Goal: Information Seeking & Learning: Check status

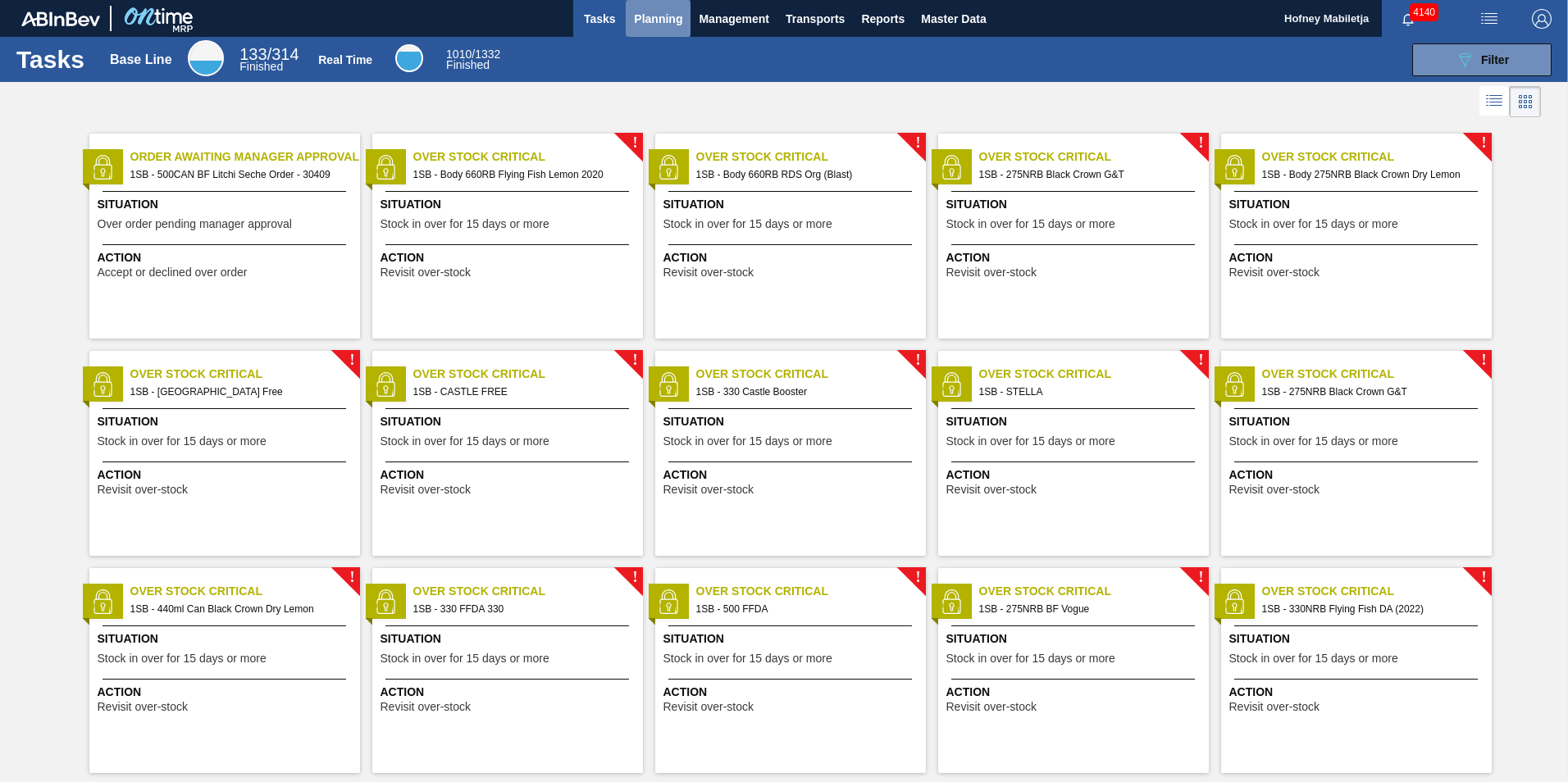
click at [655, 9] on span "Planning" at bounding box center [658, 19] width 49 height 20
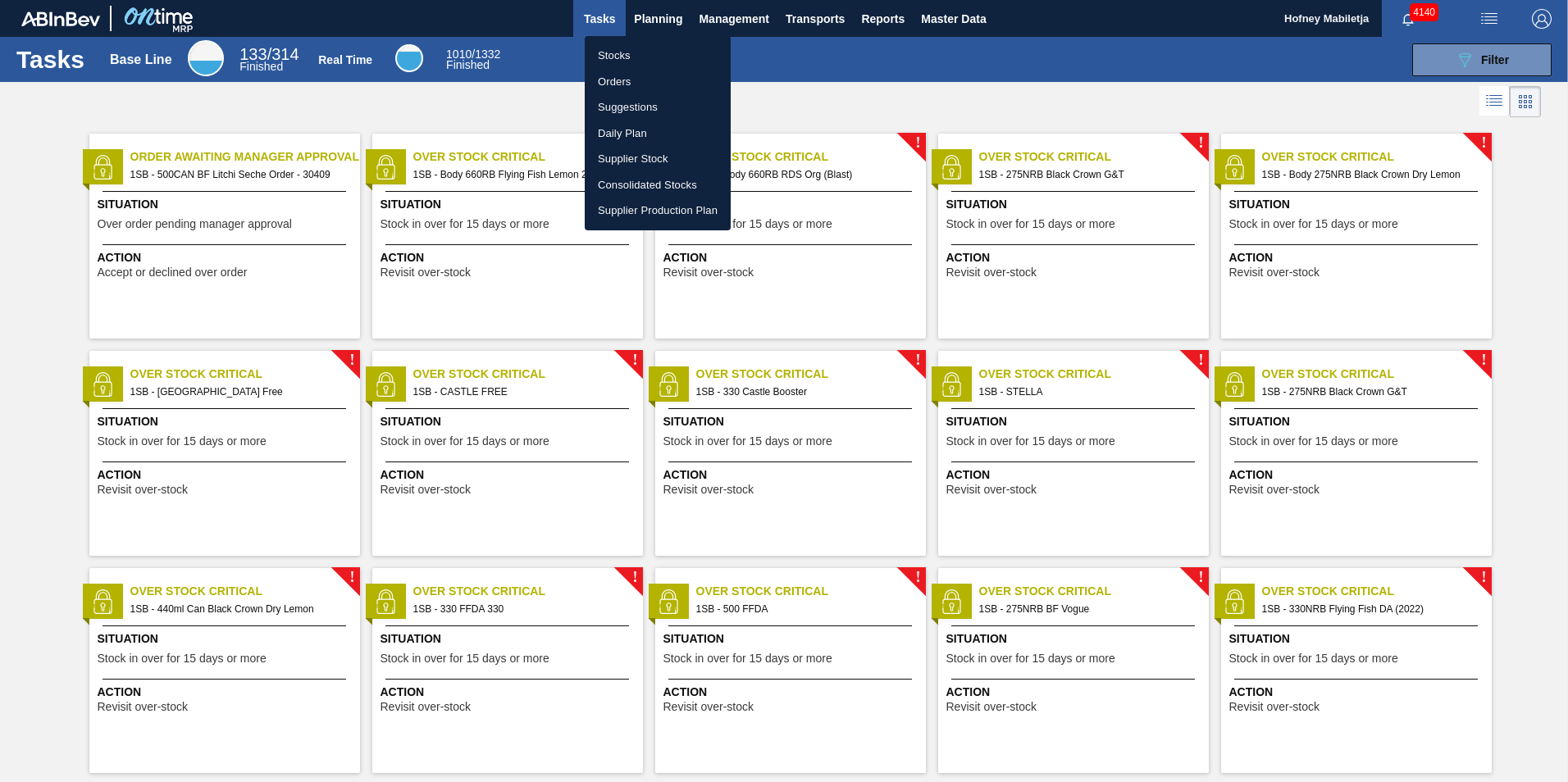
click at [619, 56] on li "Stocks" at bounding box center [658, 56] width 146 height 26
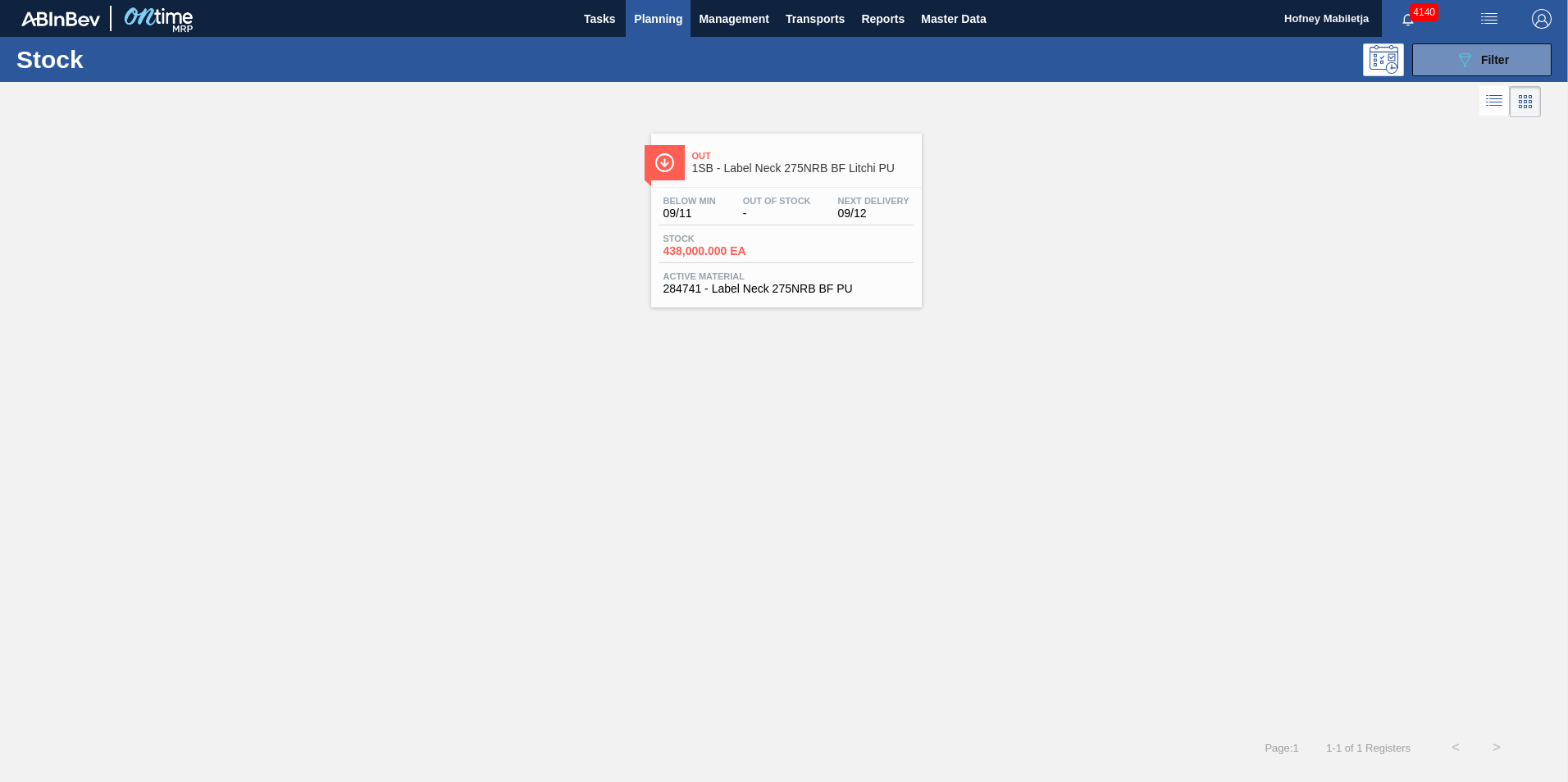
click at [808, 228] on div "Below Min 09/11 Out Of Stock - Next Delivery 09/12 Stock 438,000.000 EA Active …" at bounding box center [786, 244] width 271 height 111
click at [1523, 55] on button "089F7B8B-B2A5-4AFE-B5C0-19BA573D28AC Filter" at bounding box center [1481, 60] width 139 height 33
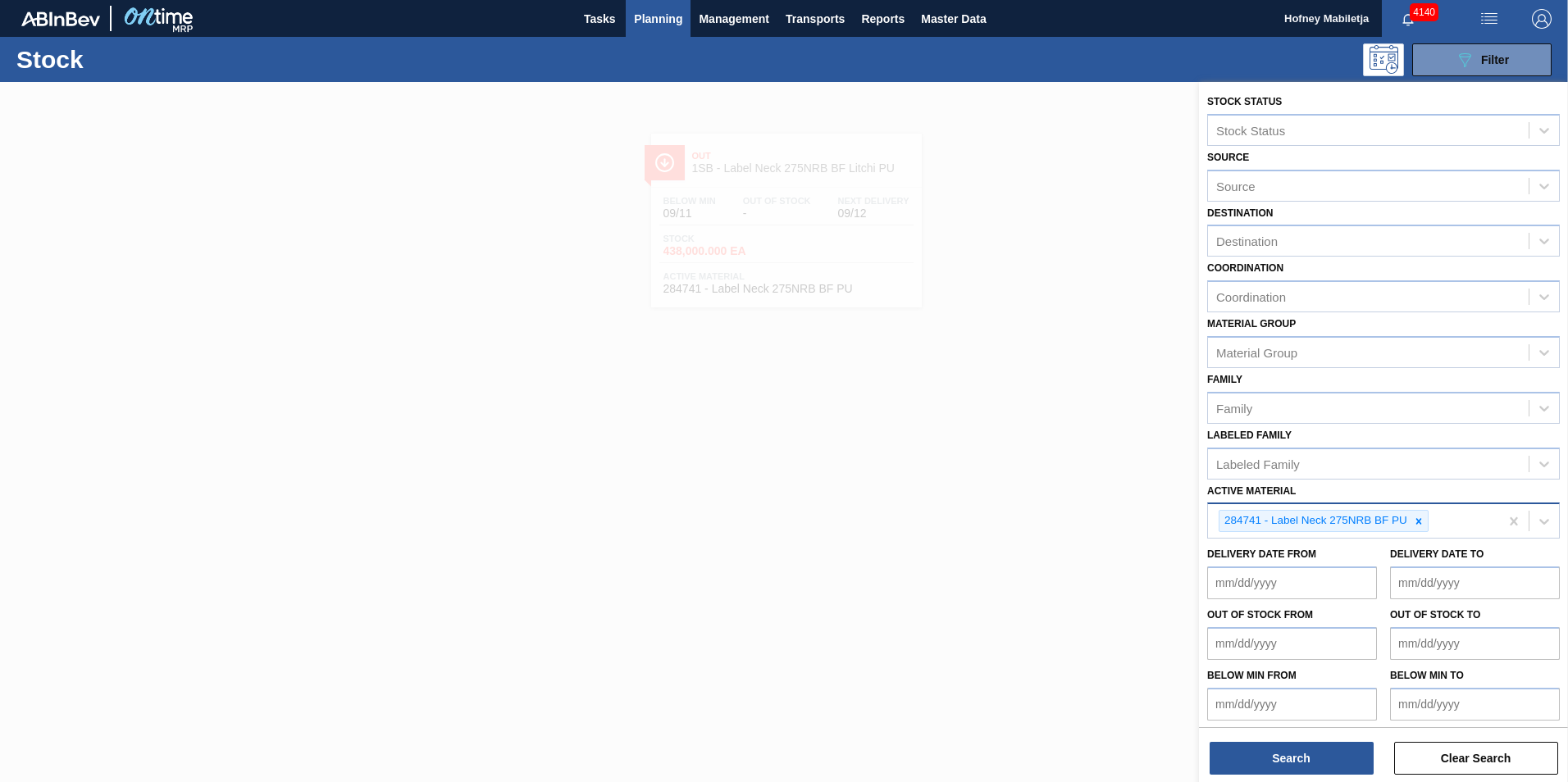
click at [1419, 520] on icon at bounding box center [1419, 521] width 12 height 12
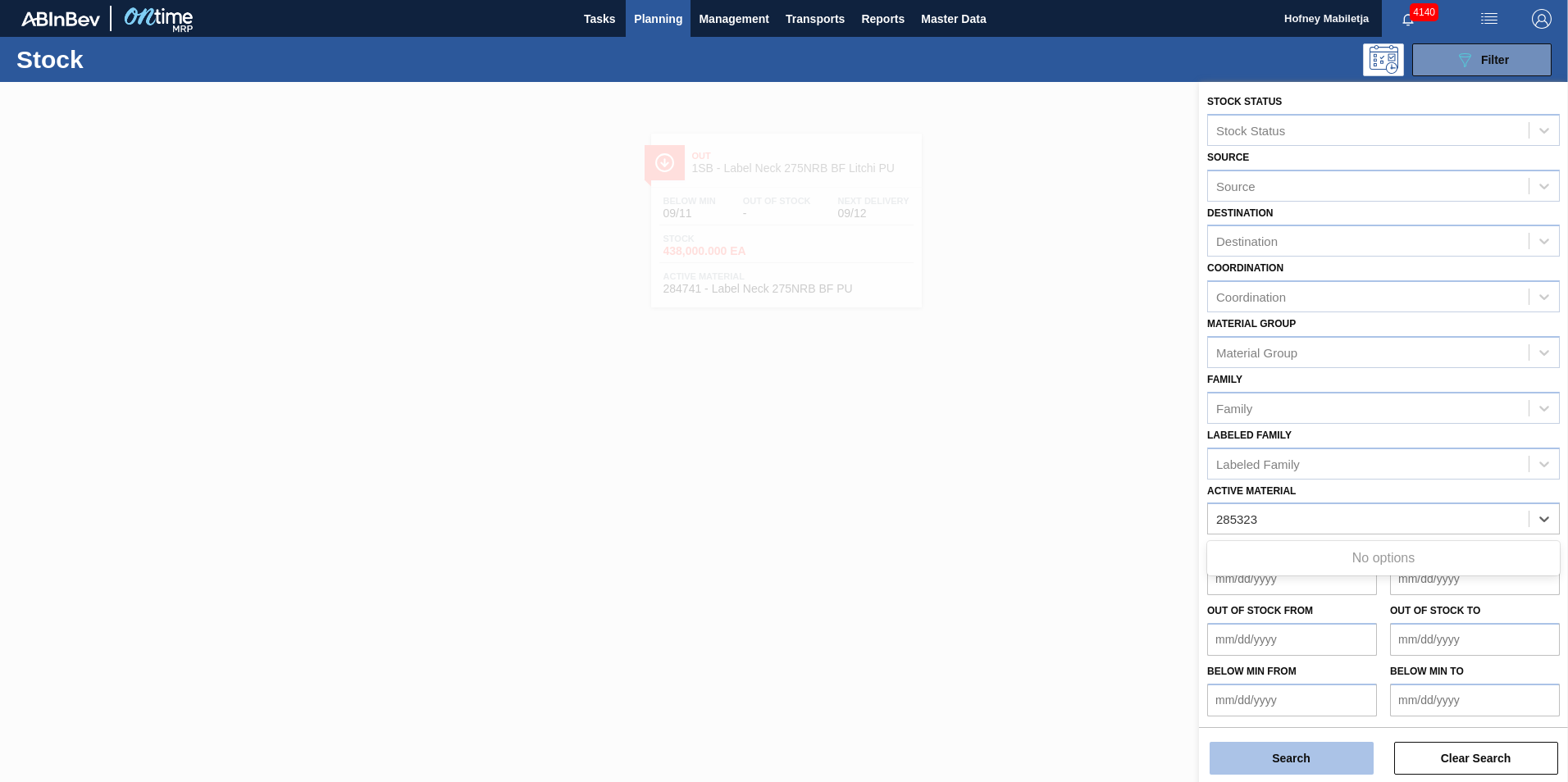
type Material "285323"
click at [1312, 760] on button "Search" at bounding box center [1291, 758] width 164 height 33
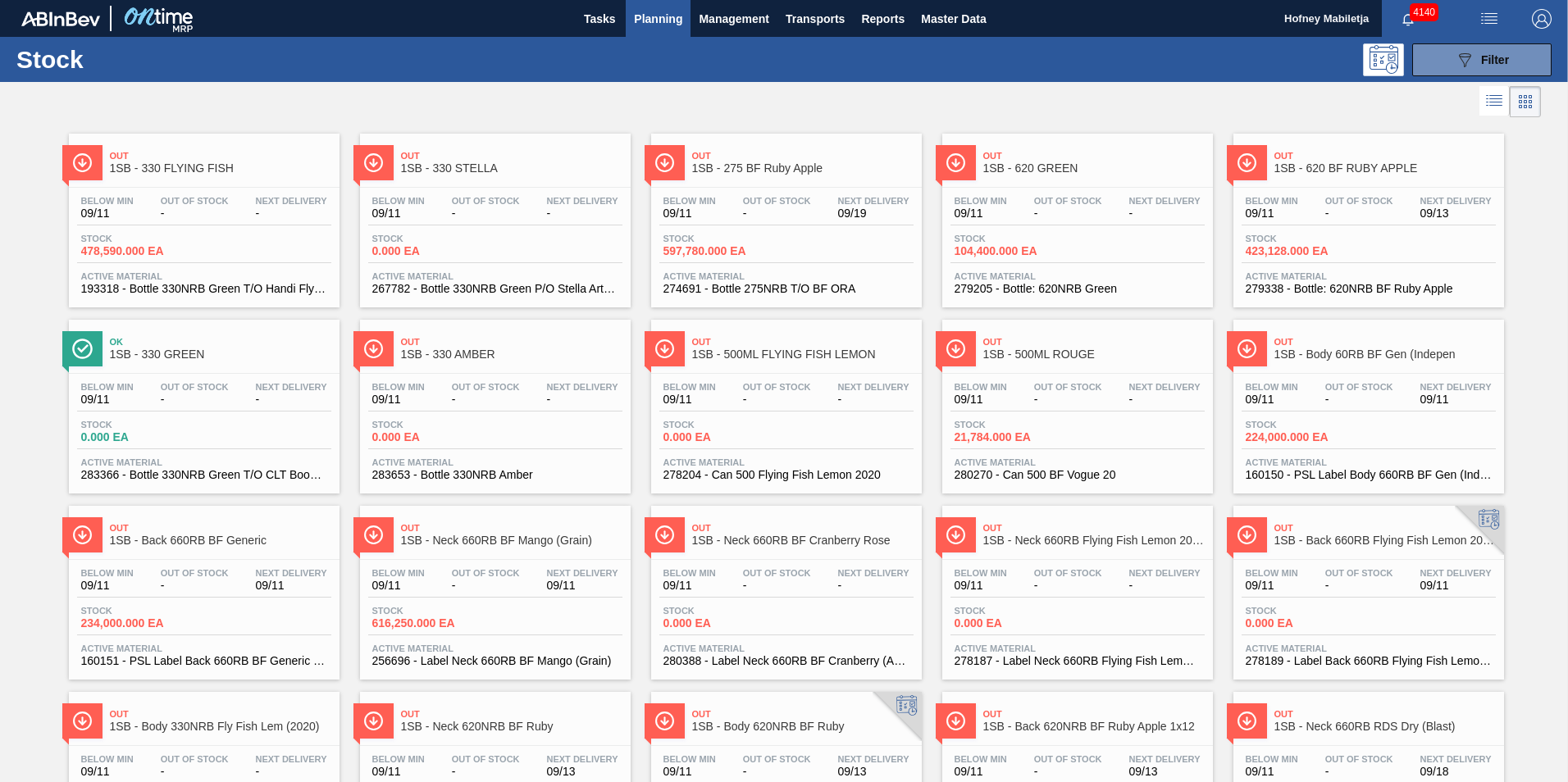
click at [668, 13] on span "Planning" at bounding box center [658, 19] width 49 height 20
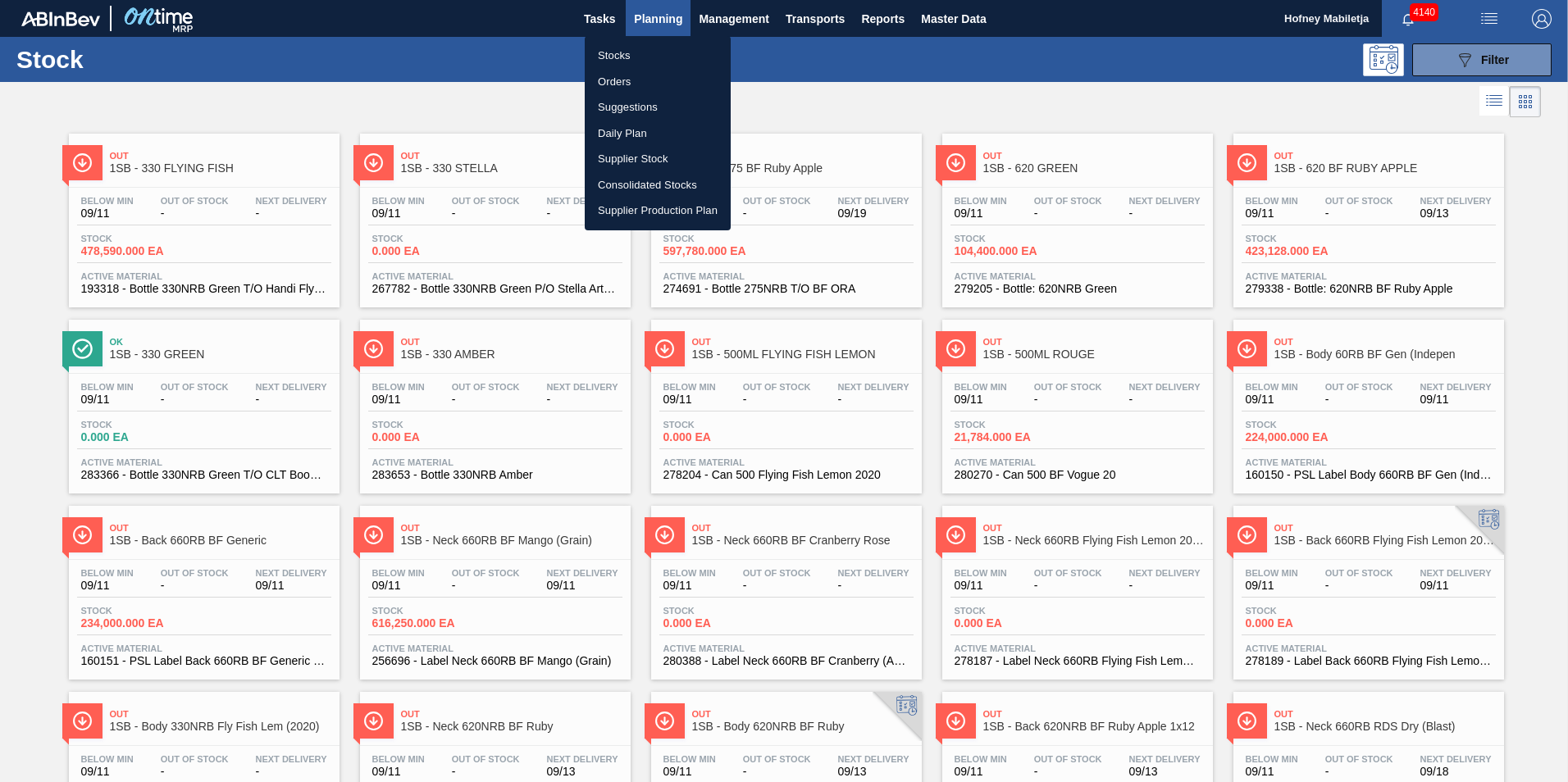
click at [617, 57] on li "Stocks" at bounding box center [658, 56] width 146 height 26
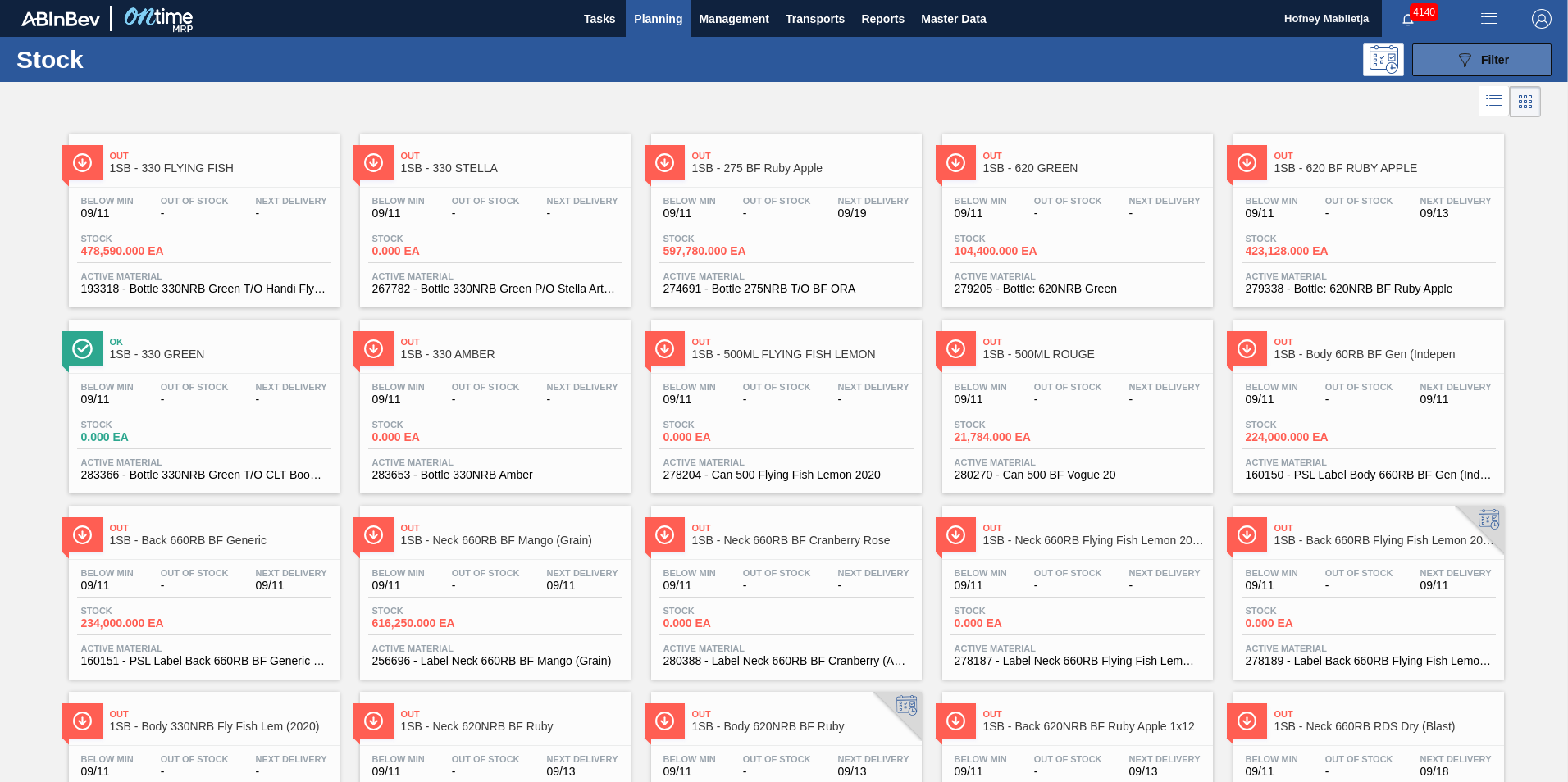
click at [1537, 58] on button "089F7B8B-B2A5-4AFE-B5C0-19BA573D28AC Filter" at bounding box center [1481, 60] width 139 height 33
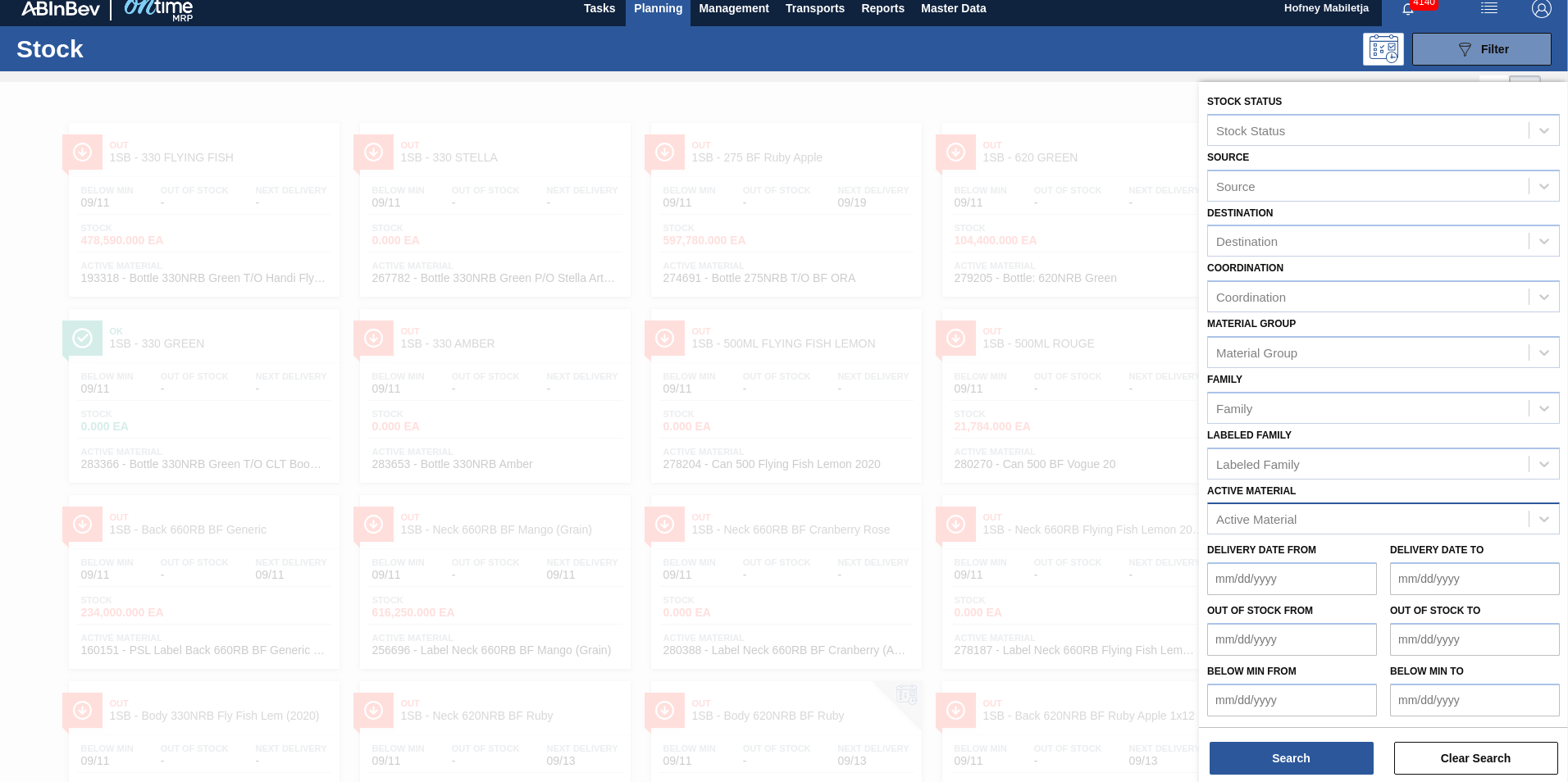
click at [1322, 515] on div "Active Material" at bounding box center [1368, 519] width 320 height 24
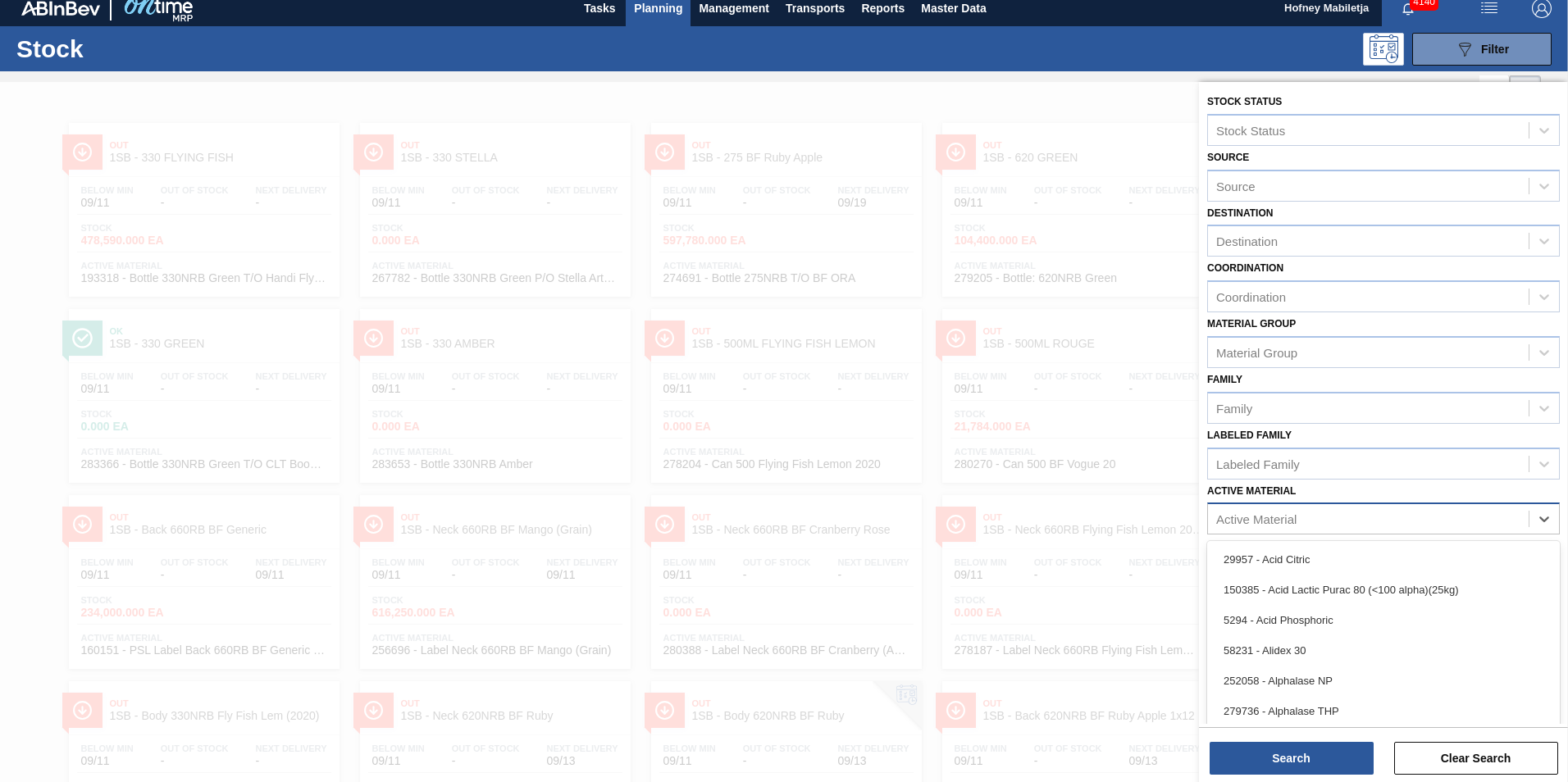
scroll to position [12, 0]
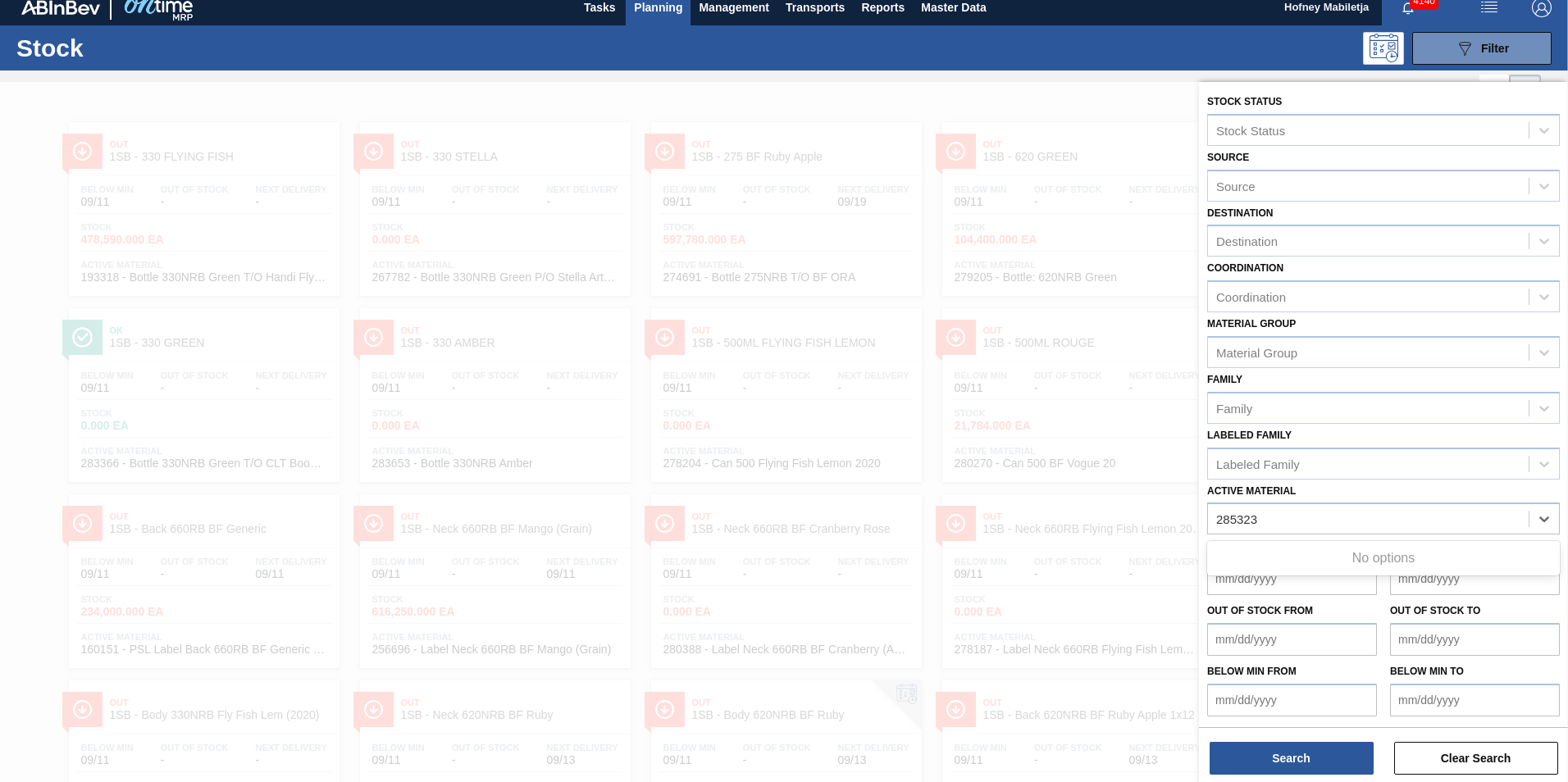
type Material "285323"
paste Material "283412"
type Material "283412"
click at [1323, 553] on div "283412 - Shrinkfilm 330NRB Castle F 4X6 Booster 2" at bounding box center [1383, 559] width 352 height 30
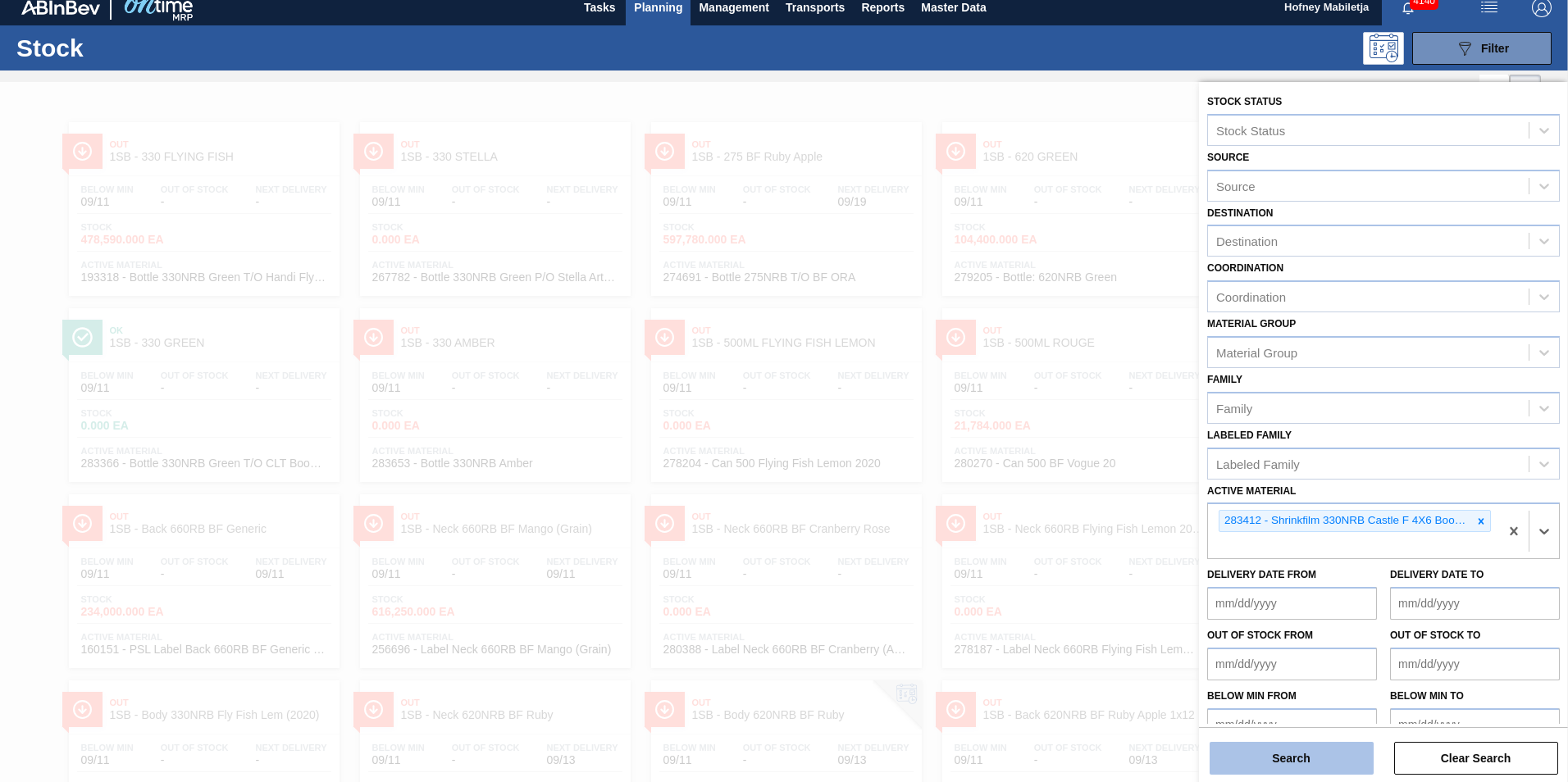
click at [1327, 759] on button "Search" at bounding box center [1291, 758] width 164 height 33
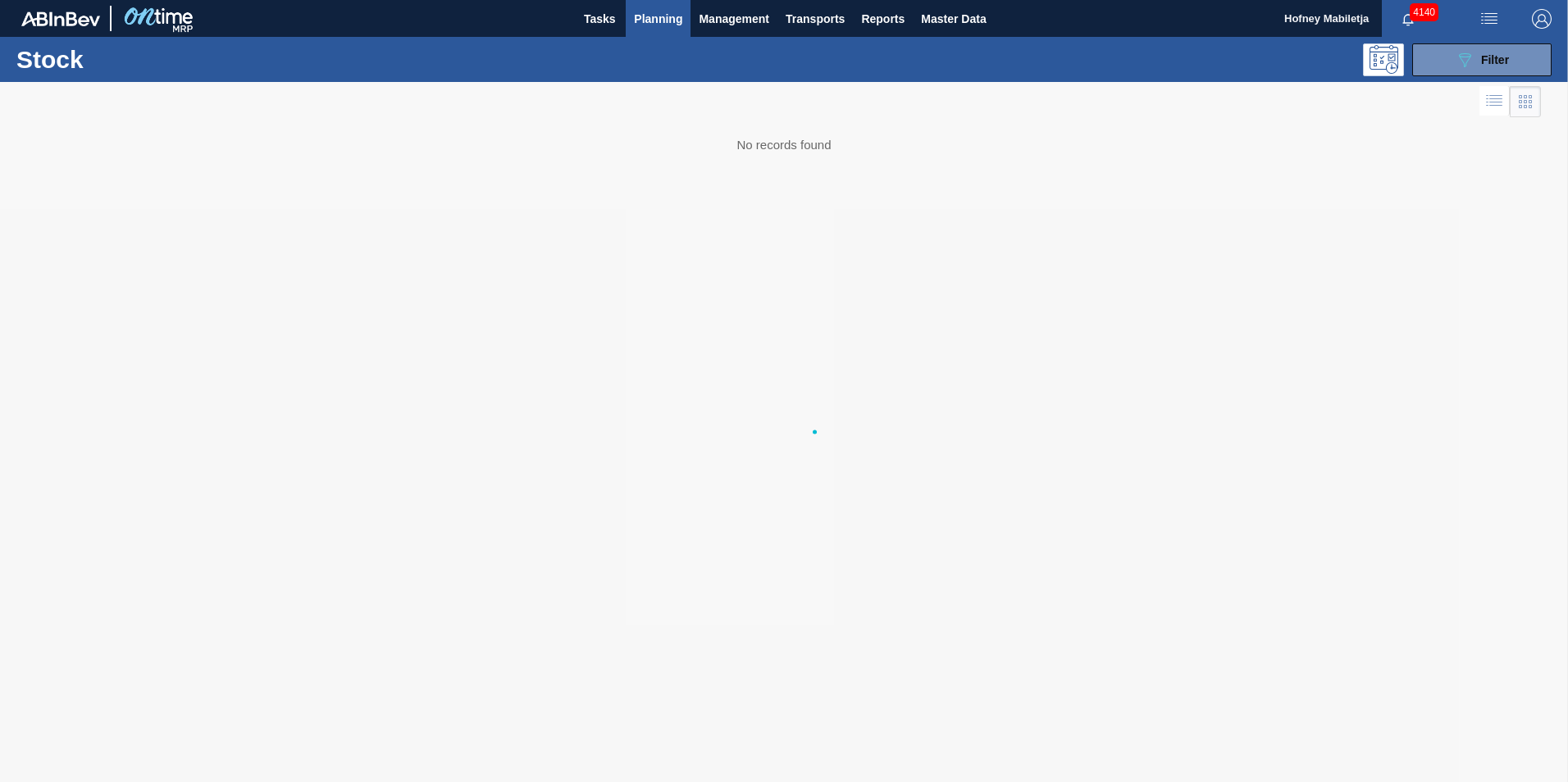
scroll to position [0, 0]
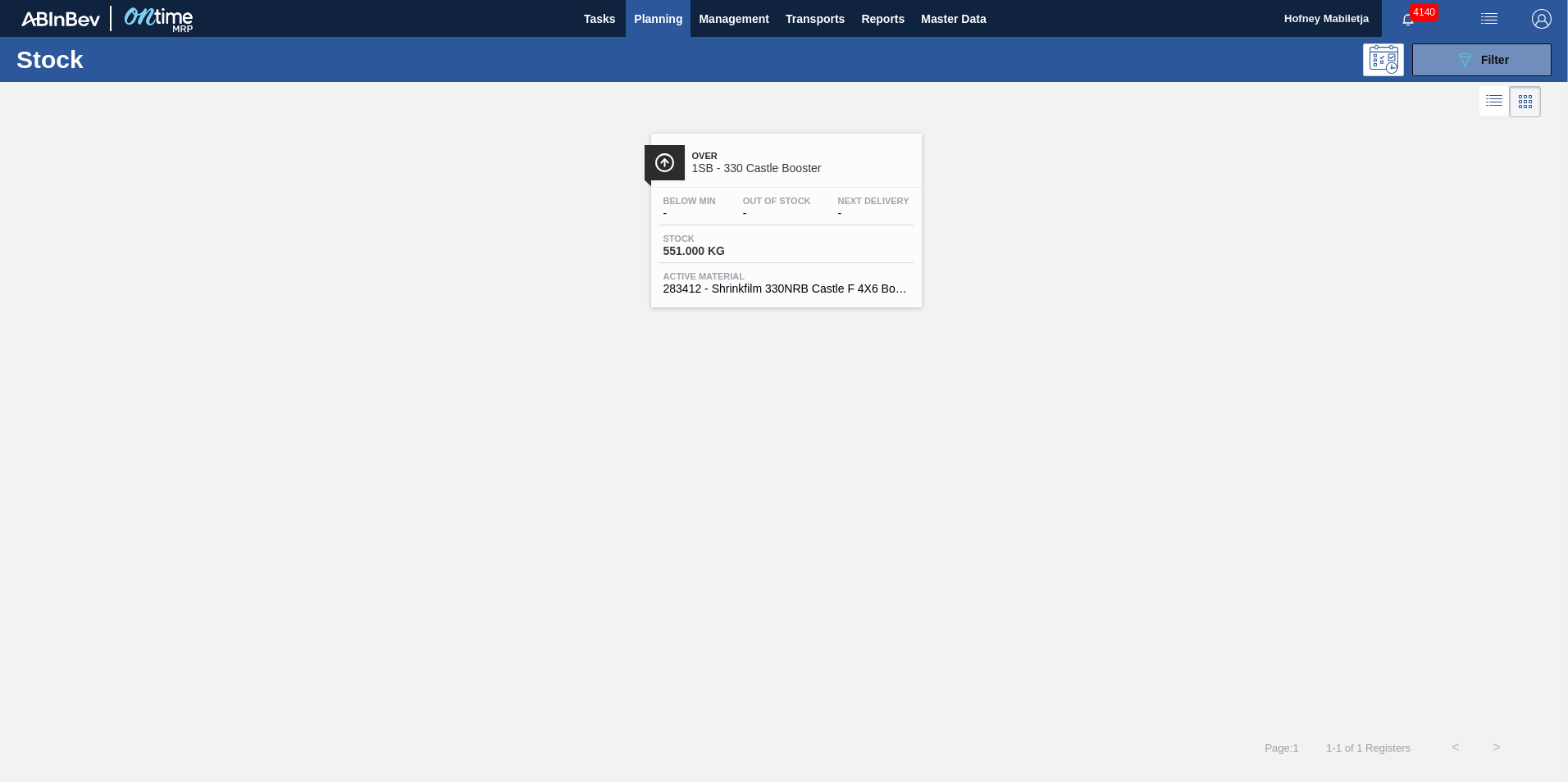
click at [789, 236] on div "Stock 551.000 KG" at bounding box center [786, 249] width 254 height 30
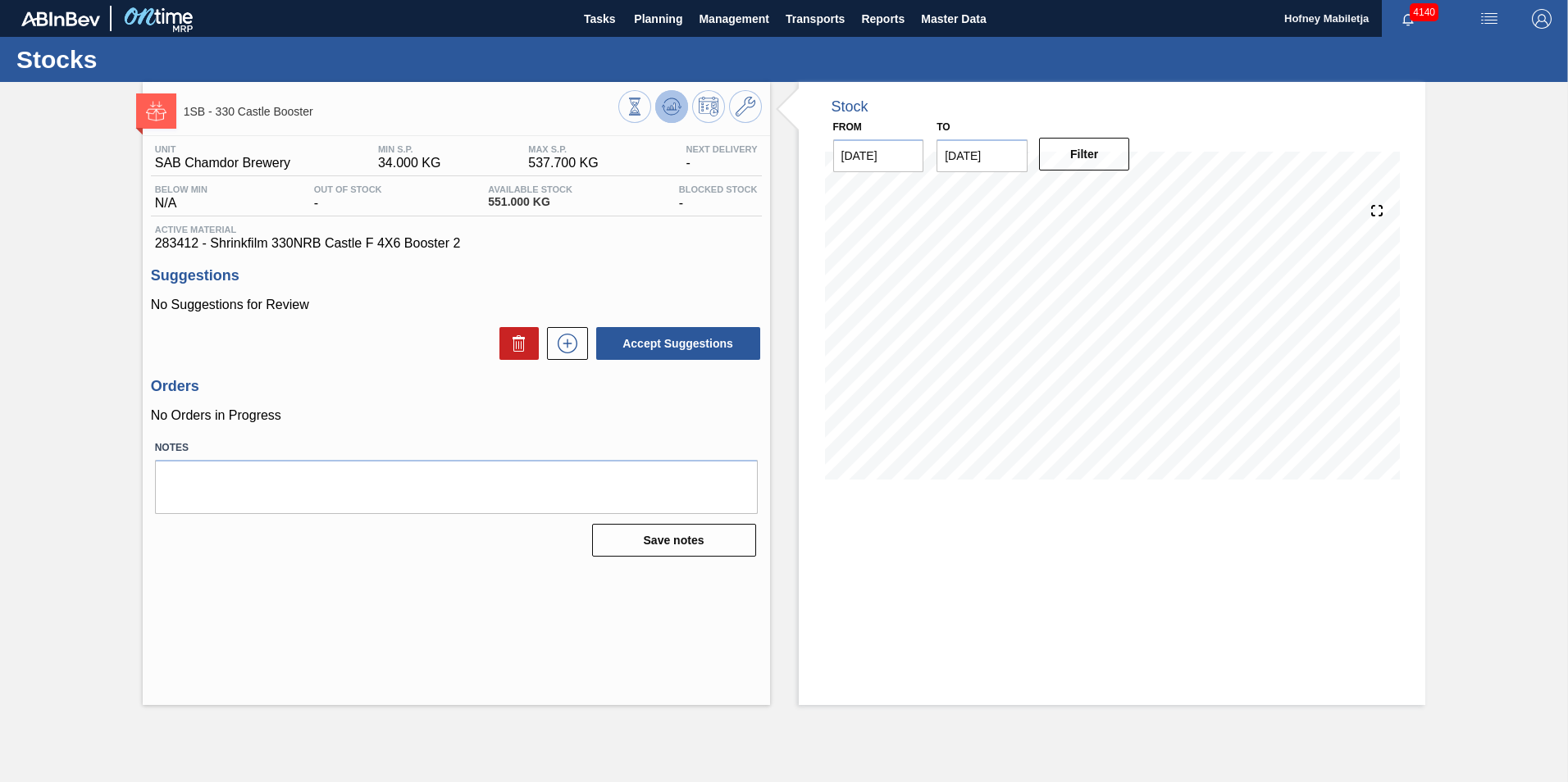
click at [668, 104] on icon at bounding box center [672, 106] width 20 height 20
click at [670, 100] on icon at bounding box center [672, 106] width 20 height 20
